Goal: Task Accomplishment & Management: Manage account settings

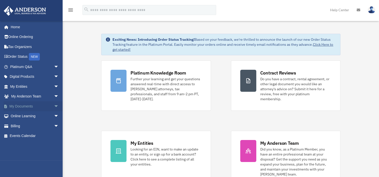
click at [26, 106] on link "My Documents arrow_drop_down" at bounding box center [35, 106] width 63 height 10
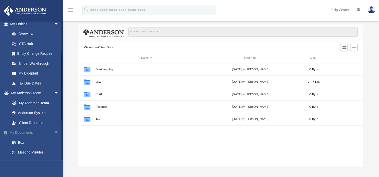
scroll to position [31, 0]
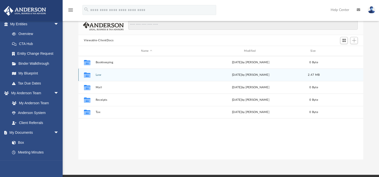
click at [101, 74] on button "Law" at bounding box center [147, 74] width 102 height 3
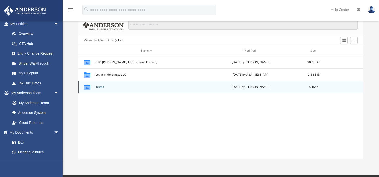
click at [101, 85] on div "Collaborated Folder Trusts today by Jacob Susalla 0 Byte" at bounding box center [220, 87] width 285 height 13
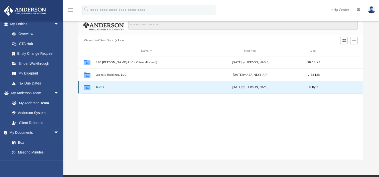
click at [102, 87] on button "Trusts" at bounding box center [147, 87] width 102 height 3
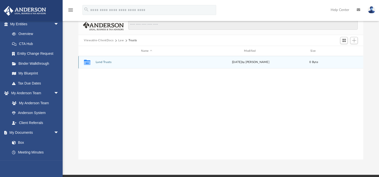
click at [102, 61] on button "Land Trusts" at bounding box center [147, 62] width 102 height 3
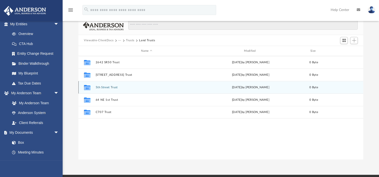
click at [107, 86] on button "5th Street Trust" at bounding box center [147, 87] width 102 height 3
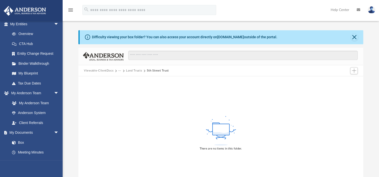
scroll to position [0, 0]
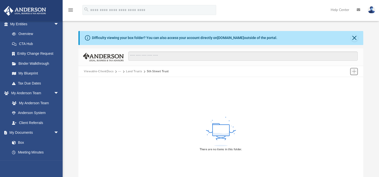
click at [354, 71] on span "Add" at bounding box center [354, 71] width 4 height 4
click at [354, 70] on span "Add" at bounding box center [354, 71] width 4 height 4
click at [352, 70] on span "Add" at bounding box center [354, 71] width 4 height 4
click at [339, 82] on li "Upload" at bounding box center [347, 81] width 16 height 5
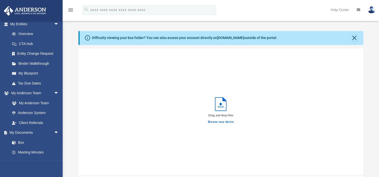
scroll to position [123, 280]
click at [219, 105] on icon "Upload" at bounding box center [220, 104] width 11 height 13
click at [219, 121] on label "Browse your device" at bounding box center [221, 122] width 26 height 5
click at [0, 0] on input "Browse your device" at bounding box center [0, 0] width 0 height 0
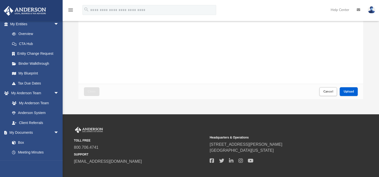
scroll to position [100, 0]
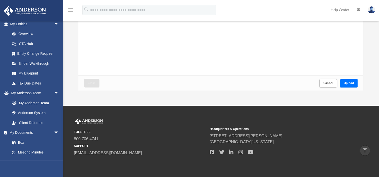
click at [350, 82] on span "Upload" at bounding box center [348, 83] width 11 height 3
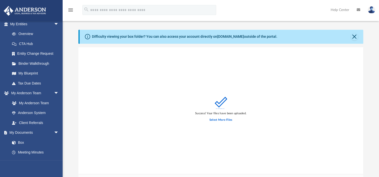
scroll to position [0, 0]
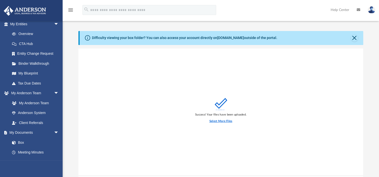
click at [219, 120] on label "Select More Files" at bounding box center [220, 121] width 23 height 5
click at [0, 0] on input "Select More Files" at bounding box center [0, 0] width 0 height 0
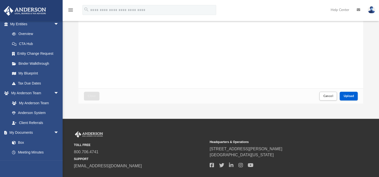
scroll to position [118, 0]
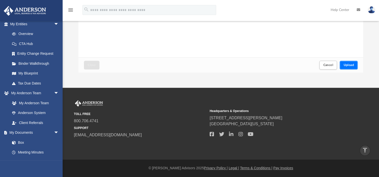
click at [347, 63] on button "Upload" at bounding box center [348, 65] width 18 height 9
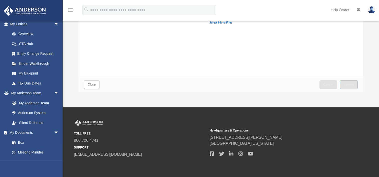
scroll to position [100, 0]
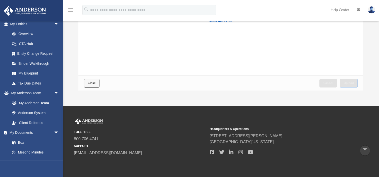
click at [93, 84] on span "Close" at bounding box center [92, 83] width 8 height 3
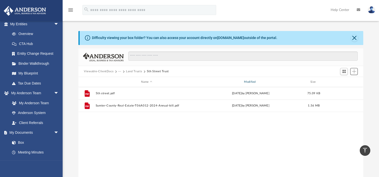
scroll to position [110, 280]
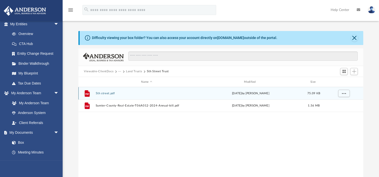
click at [107, 93] on button "5th street.pdf" at bounding box center [147, 93] width 102 height 3
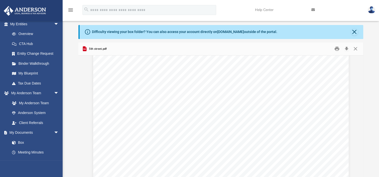
scroll to position [0, 0]
click at [355, 48] on button "Close" at bounding box center [354, 49] width 9 height 8
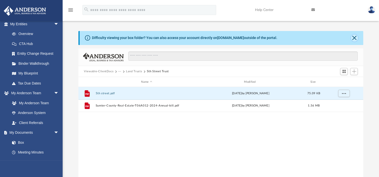
click at [353, 37] on button "Close" at bounding box center [354, 38] width 7 height 7
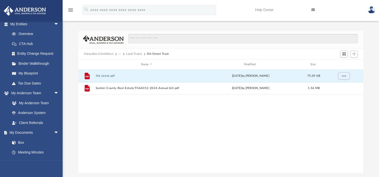
click at [133, 53] on button "Land Trusts" at bounding box center [134, 54] width 16 height 5
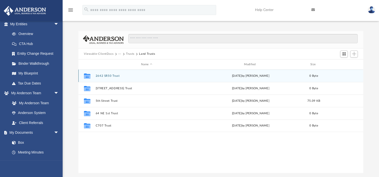
click at [107, 75] on button "2642 SR50 Trust" at bounding box center [147, 75] width 102 height 3
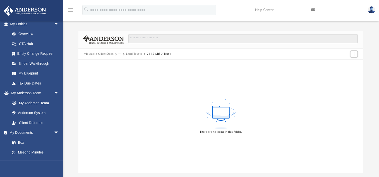
click at [132, 53] on button "Land Trusts" at bounding box center [134, 54] width 16 height 5
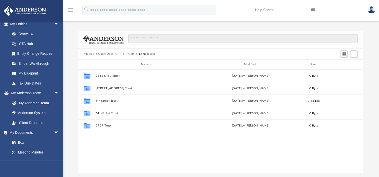
scroll to position [110, 280]
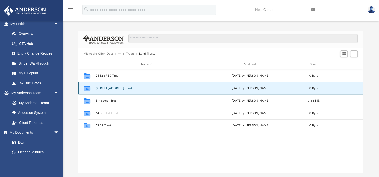
click at [111, 87] on button "290 NW 1st Street Trust" at bounding box center [147, 88] width 102 height 3
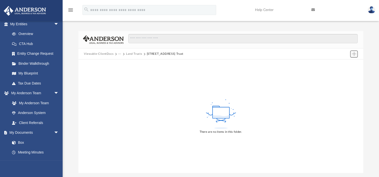
click at [353, 54] on span "Add" at bounding box center [354, 54] width 4 height 4
click at [344, 64] on li "Upload" at bounding box center [347, 63] width 16 height 5
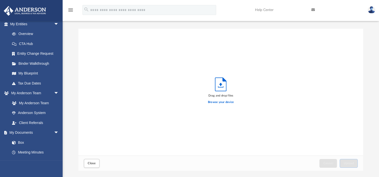
scroll to position [0, 0]
click at [219, 103] on label "Browse your device" at bounding box center [221, 104] width 26 height 5
click at [0, 0] on input "Browse your device" at bounding box center [0, 0] width 0 height 0
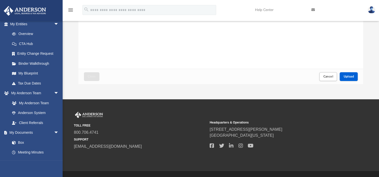
scroll to position [101, 0]
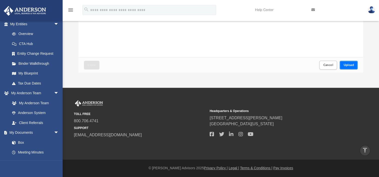
click at [349, 63] on button "Upload" at bounding box center [348, 65] width 18 height 9
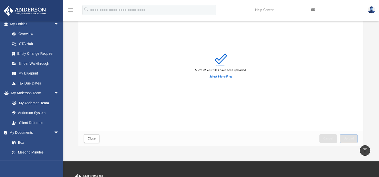
scroll to position [0, 0]
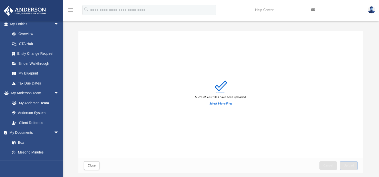
click at [221, 103] on label "Select More Files" at bounding box center [220, 104] width 23 height 5
click at [0, 0] on input "Select More Files" at bounding box center [0, 0] width 0 height 0
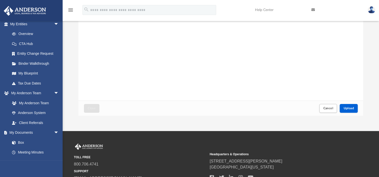
scroll to position [101, 0]
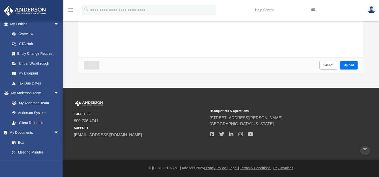
click at [349, 64] on span "Upload" at bounding box center [348, 65] width 11 height 3
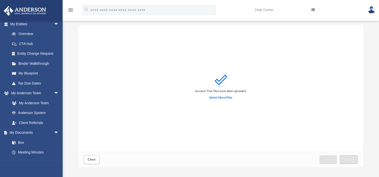
scroll to position [0, 0]
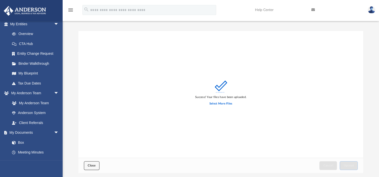
click at [92, 166] on span "Close" at bounding box center [92, 165] width 8 height 3
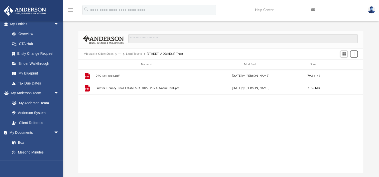
scroll to position [110, 280]
click at [135, 53] on button "Land Trusts" at bounding box center [134, 54] width 16 height 5
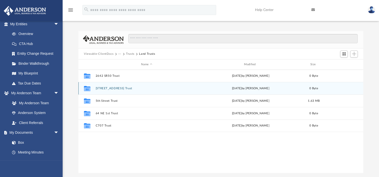
click at [107, 87] on button "290 NW 1st Street Trust" at bounding box center [147, 88] width 102 height 3
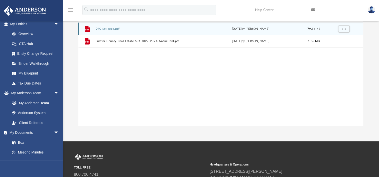
scroll to position [0, 0]
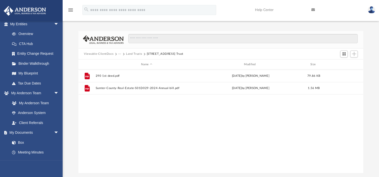
click at [134, 53] on button "Land Trusts" at bounding box center [134, 54] width 16 height 5
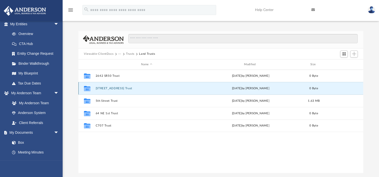
click at [115, 87] on button "290 NW 1st Street Trust" at bounding box center [147, 88] width 102 height 3
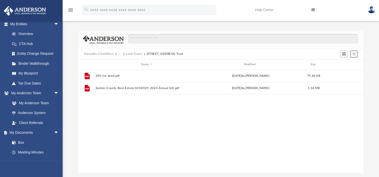
click at [355, 54] on span "Add" at bounding box center [354, 54] width 4 height 4
click at [329, 111] on div "File 290 1st deed.pdf today by Yami Alfonso 79.86 KB File Sumter-County-Real-Es…" at bounding box center [220, 122] width 285 height 104
click at [135, 53] on button "Land Trusts" at bounding box center [134, 54] width 16 height 5
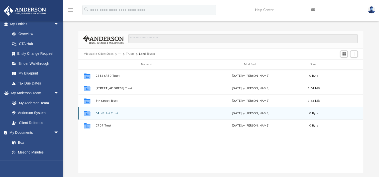
click at [109, 112] on button "64 NE 1st Trust" at bounding box center [147, 113] width 102 height 3
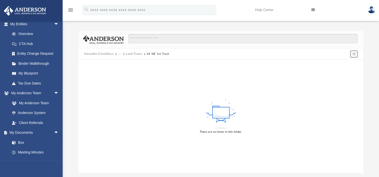
click at [353, 54] on span "Add" at bounding box center [354, 54] width 4 height 4
click at [343, 64] on li "Upload" at bounding box center [347, 63] width 16 height 5
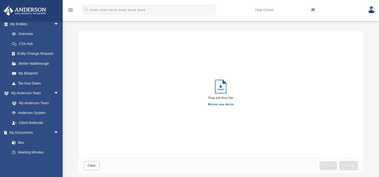
scroll to position [123, 280]
click at [219, 103] on label "Browse your device" at bounding box center [221, 104] width 26 height 5
click at [0, 0] on input "Browse your device" at bounding box center [0, 0] width 0 height 0
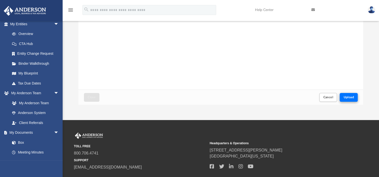
scroll to position [69, 0]
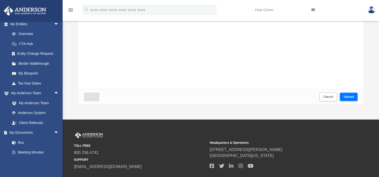
click at [349, 97] on span "Upload" at bounding box center [348, 96] width 11 height 3
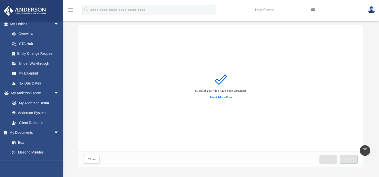
scroll to position [6, 0]
click at [91, 160] on span "Close" at bounding box center [92, 159] width 8 height 3
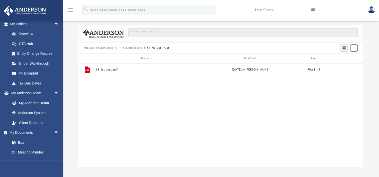
scroll to position [110, 280]
click at [352, 47] on span "Add" at bounding box center [354, 48] width 4 height 4
click at [344, 57] on li "Upload" at bounding box center [347, 57] width 16 height 5
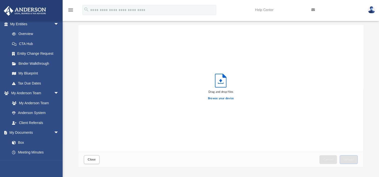
scroll to position [123, 280]
click at [223, 97] on label "Browse your device" at bounding box center [221, 98] width 26 height 5
click at [0, 0] on input "Browse your device" at bounding box center [0, 0] width 0 height 0
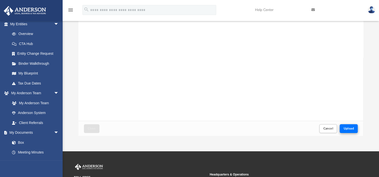
scroll to position [50, 0]
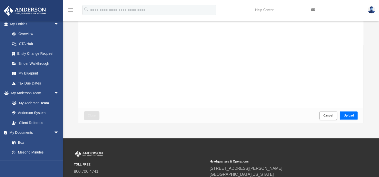
click at [345, 115] on span "Upload" at bounding box center [348, 115] width 11 height 3
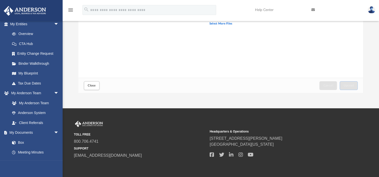
scroll to position [81, 0]
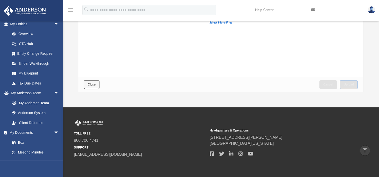
click at [91, 84] on span "Close" at bounding box center [92, 84] width 8 height 3
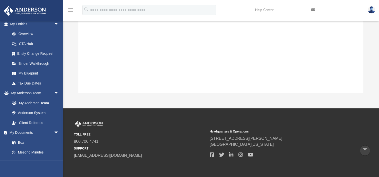
scroll to position [0, 0]
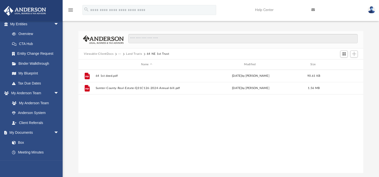
click at [131, 53] on button "Land Trusts" at bounding box center [134, 54] width 16 height 5
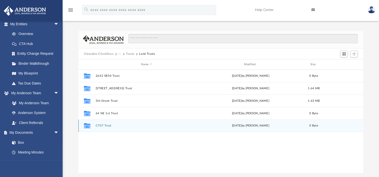
click at [104, 125] on button "C707 Trust" at bounding box center [147, 125] width 102 height 3
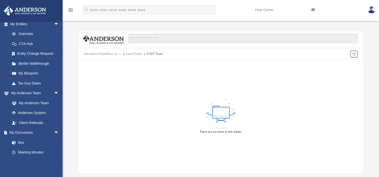
click at [354, 54] on span "Add" at bounding box center [354, 54] width 4 height 4
click at [344, 64] on li "Upload" at bounding box center [347, 63] width 16 height 5
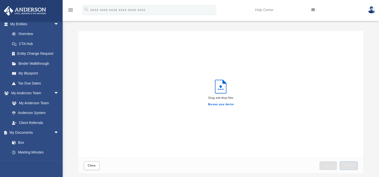
scroll to position [123, 280]
click at [219, 103] on label "Browse your device" at bounding box center [221, 104] width 26 height 5
click at [0, 0] on input "Browse your device" at bounding box center [0, 0] width 0 height 0
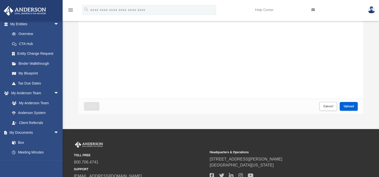
scroll to position [69, 0]
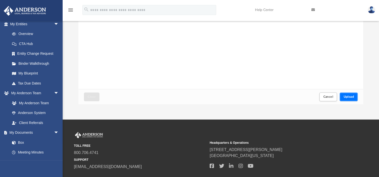
click at [349, 95] on span "Upload" at bounding box center [348, 96] width 11 height 3
click at [220, 34] on label "Select More Files" at bounding box center [220, 35] width 23 height 5
click at [0, 0] on input "Select More Files" at bounding box center [0, 0] width 0 height 0
click at [349, 96] on span "Upload" at bounding box center [348, 96] width 11 height 3
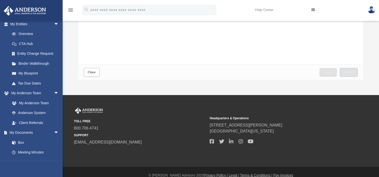
scroll to position [100, 0]
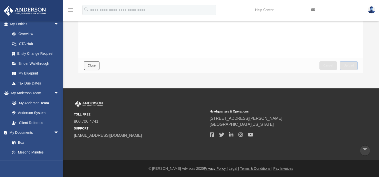
click at [91, 65] on span "Close" at bounding box center [92, 65] width 8 height 3
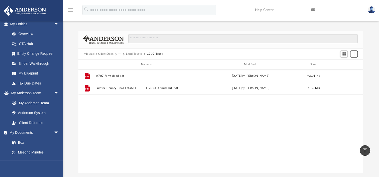
scroll to position [110, 280]
click at [134, 53] on button "Land Trusts" at bounding box center [134, 54] width 16 height 5
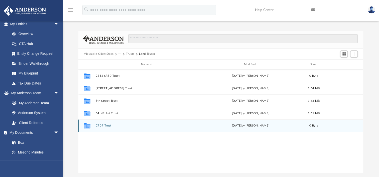
click at [102, 125] on button "C707 Trust" at bounding box center [147, 125] width 102 height 3
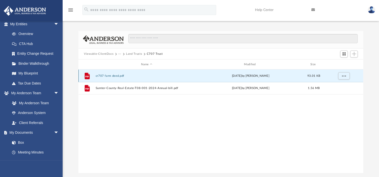
click at [112, 76] on button "cr707 farm deed.pdf" at bounding box center [147, 75] width 102 height 3
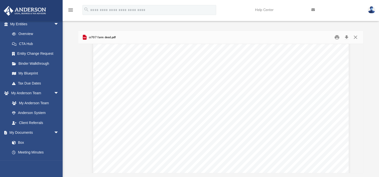
scroll to position [0, 0]
